Goal: Contribute content

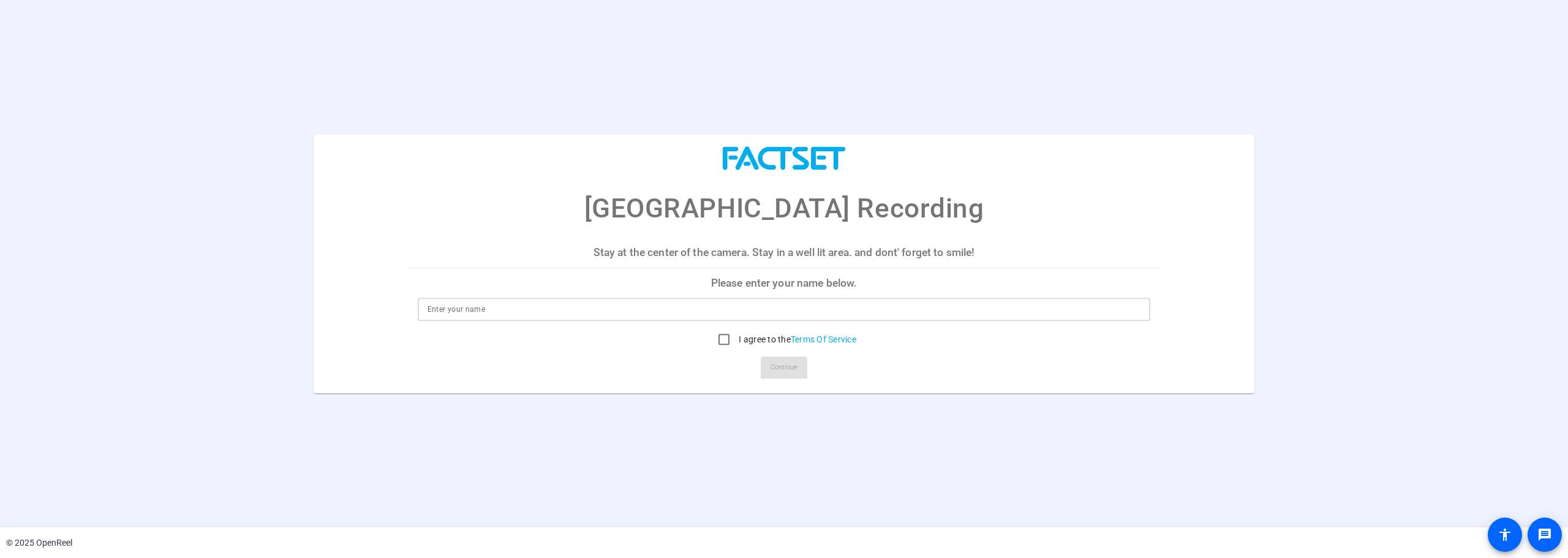
click at [739, 308] on input at bounding box center [784, 309] width 714 height 15
type input "[PERSON_NAME]"
click at [719, 346] on input "I agree to the Terms Of Service" at bounding box center [724, 338] width 25 height 25
checkbox input "true"
click at [784, 363] on span "Continue" at bounding box center [784, 367] width 26 height 19
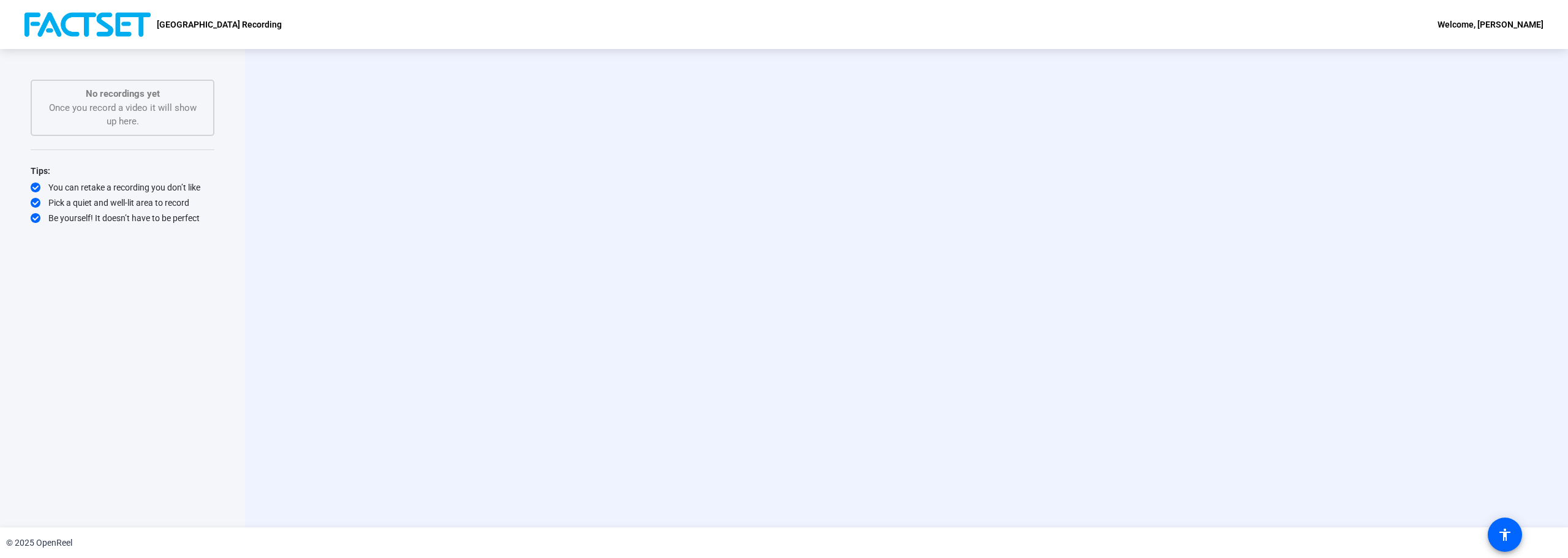
drag, startPoint x: 282, startPoint y: 127, endPoint x: 891, endPoint y: 213, distance: 615.0
click at [889, 214] on div "Start Recording person Hide Overlay flip Flip Camera Camera" at bounding box center [906, 288] width 1323 height 479
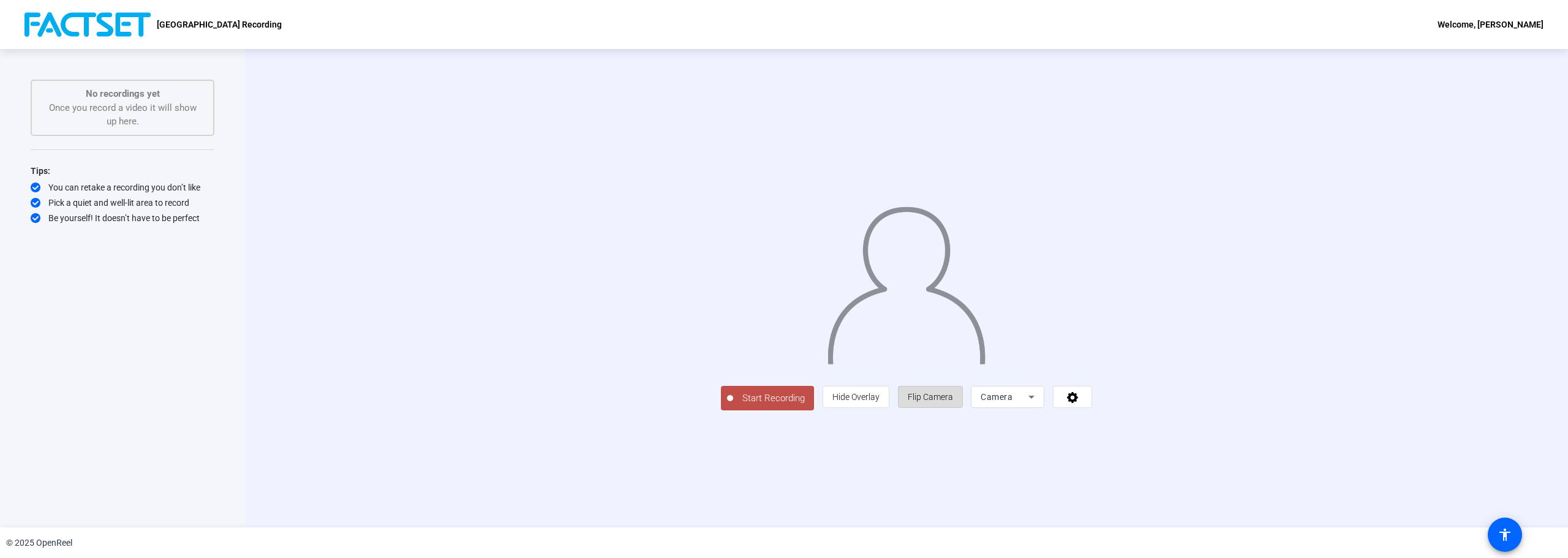
click at [953, 402] on span "Flip Camera" at bounding box center [931, 397] width 45 height 10
click at [1035, 408] on div "Camera" at bounding box center [1007, 396] width 54 height 22
click at [330, 270] on div at bounding box center [784, 279] width 1568 height 558
